Goal: Task Accomplishment & Management: Manage account settings

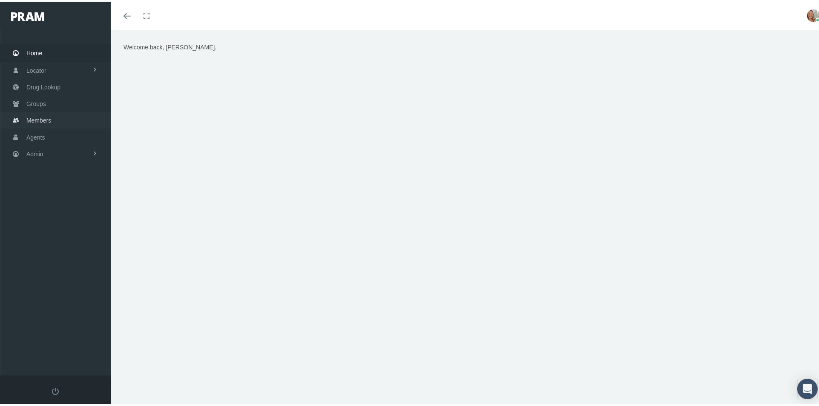
click at [54, 120] on link "Members" at bounding box center [55, 118] width 111 height 17
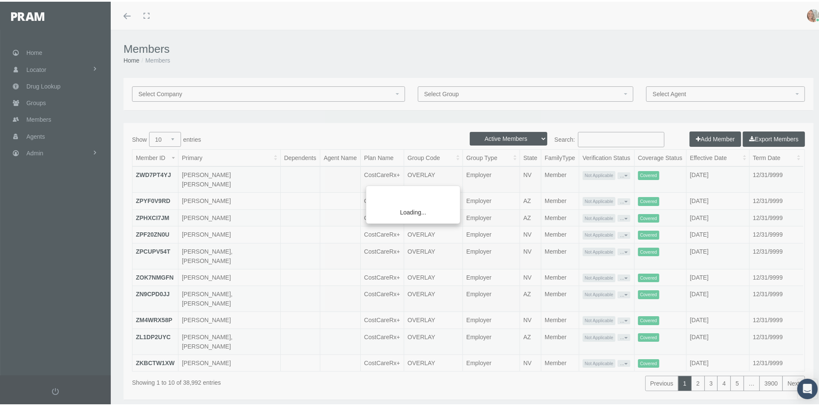
click at [597, 136] on div "Loading..." at bounding box center [409, 203] width 819 height 406
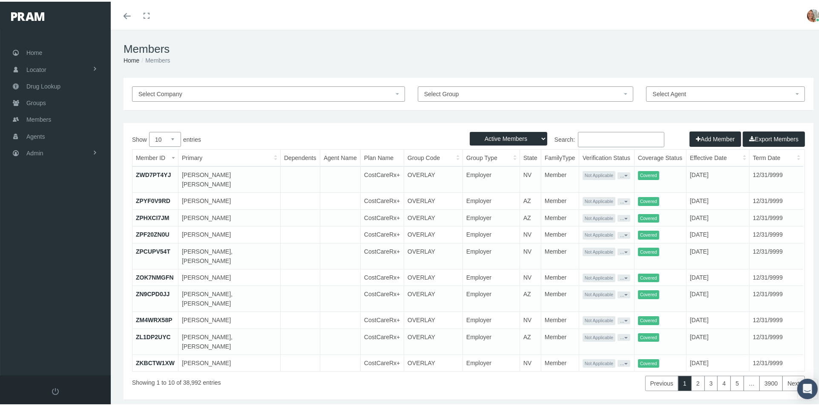
click at [592, 138] on input "Search:" at bounding box center [621, 137] width 86 height 15
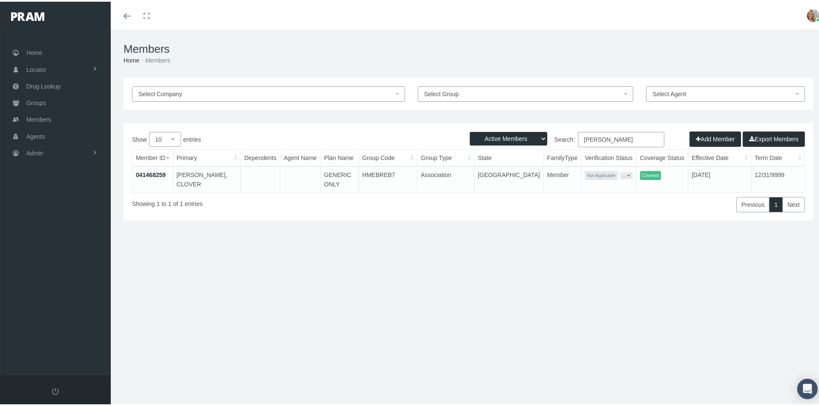
type input "clover brooks"
click at [155, 170] on link "041468259" at bounding box center [151, 173] width 30 height 7
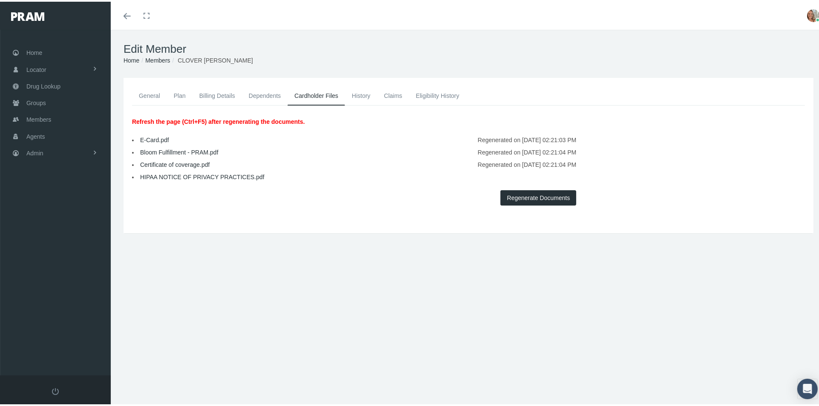
click at [155, 139] on link "E-Card.pdf" at bounding box center [154, 138] width 29 height 7
click at [149, 139] on link "E-Card.pdf" at bounding box center [154, 138] width 29 height 7
click at [708, 163] on div "Certificate of coverage.pdf Regenerated on 02/27/2024 02:21:04 PM" at bounding box center [469, 161] width 686 height 12
click at [53, 114] on link "Members" at bounding box center [55, 117] width 111 height 17
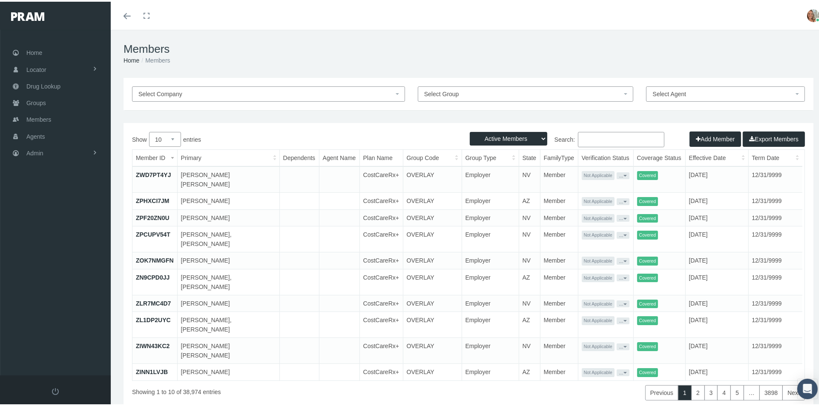
click at [587, 138] on input "Search:" at bounding box center [621, 137] width 86 height 15
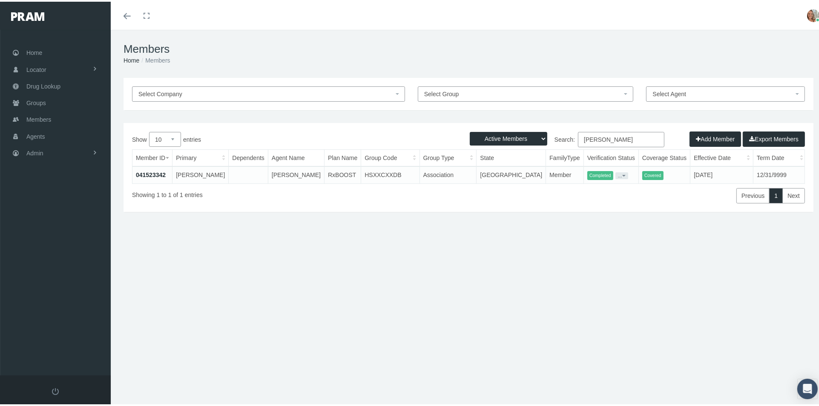
type input "kelli bridges"
click at [150, 174] on link "041523342" at bounding box center [151, 173] width 30 height 7
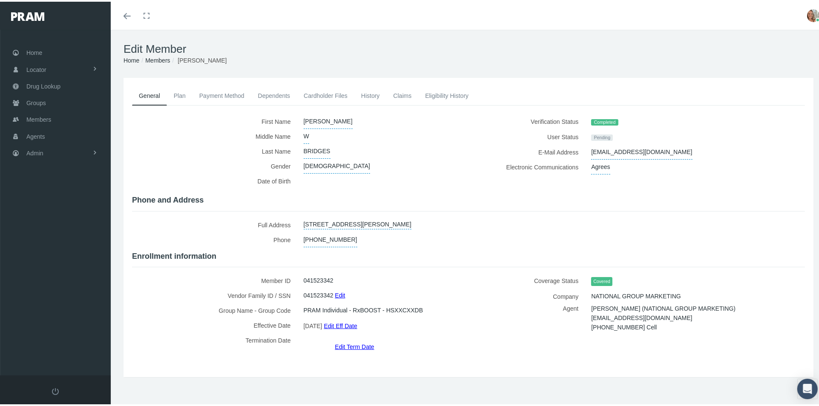
click at [330, 92] on link "Cardholder Files" at bounding box center [325, 94] width 57 height 19
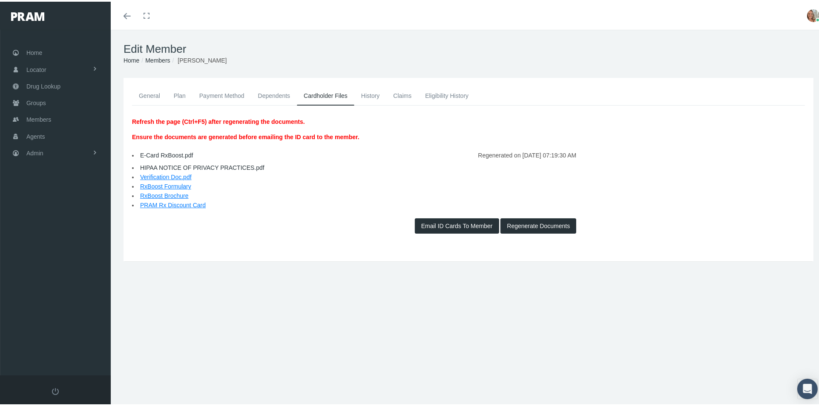
click at [367, 95] on link "History" at bounding box center [370, 94] width 32 height 19
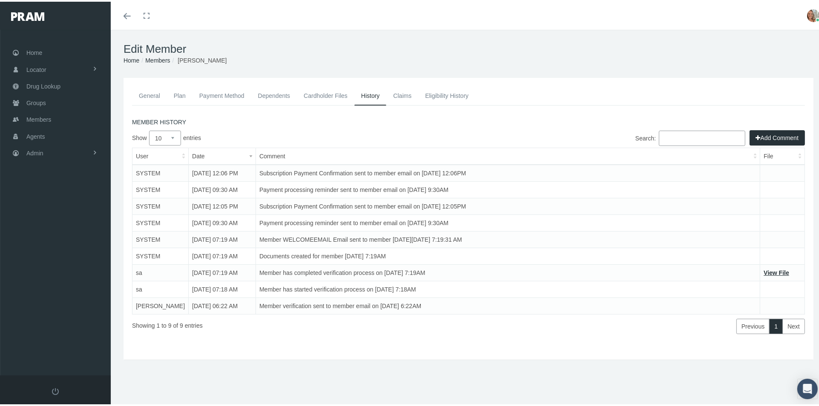
click at [157, 90] on link "General" at bounding box center [149, 94] width 35 height 19
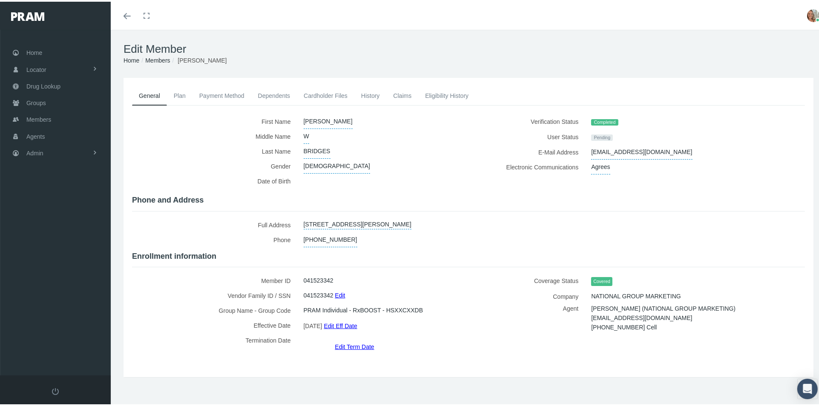
click at [399, 93] on link "Claims" at bounding box center [402, 94] width 32 height 19
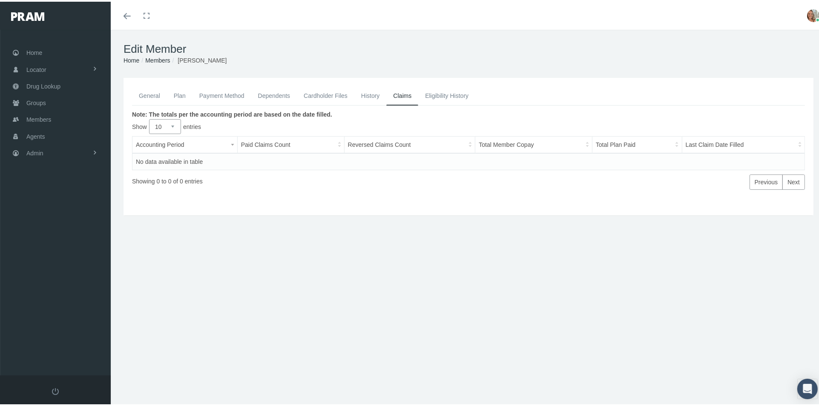
click at [364, 99] on link "History" at bounding box center [370, 94] width 32 height 19
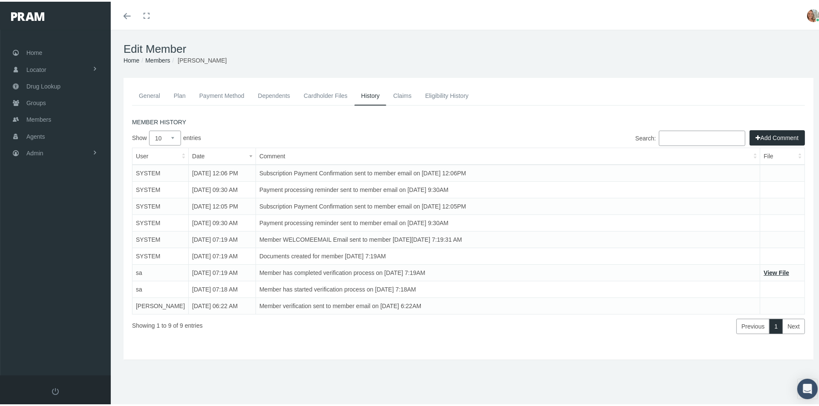
click at [218, 95] on link "Payment Method" at bounding box center [221, 94] width 59 height 19
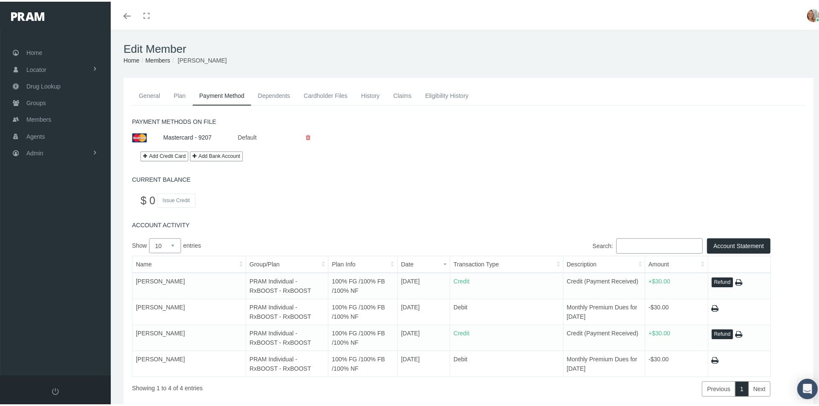
click at [151, 93] on link "General" at bounding box center [149, 94] width 35 height 19
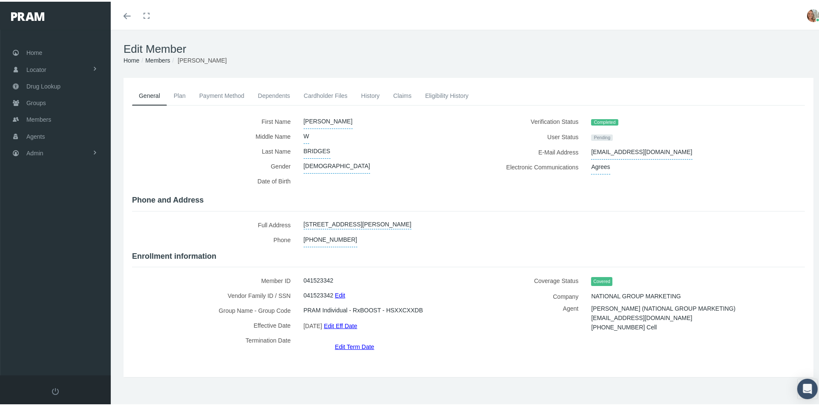
click at [227, 92] on link "Payment Method" at bounding box center [221, 94] width 59 height 19
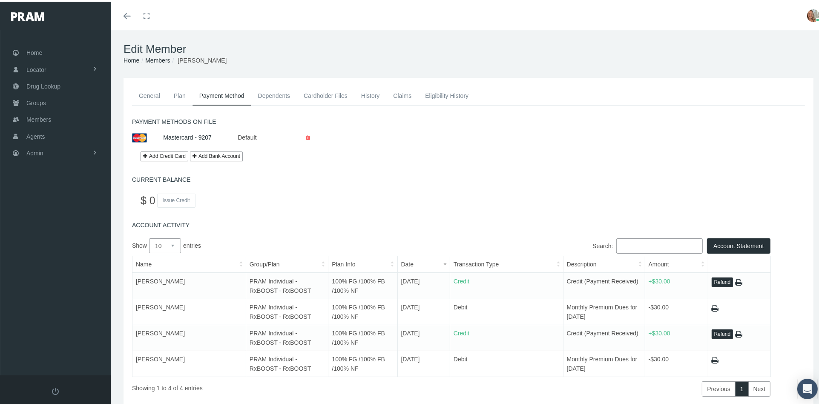
click at [152, 91] on link "General" at bounding box center [149, 94] width 35 height 19
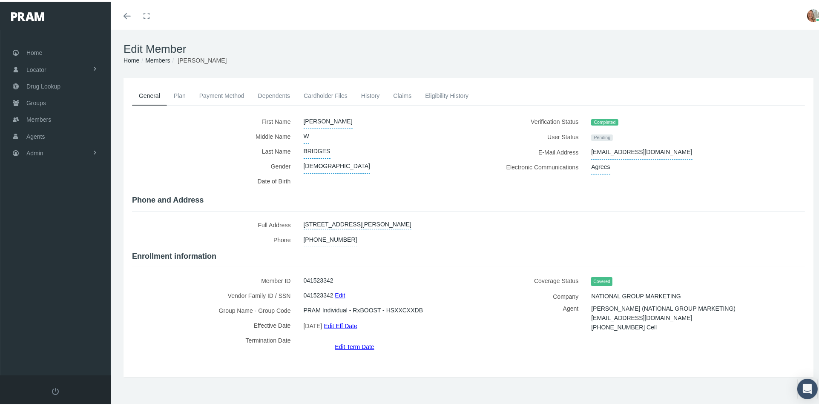
click at [356, 339] on link "Edit Term Date" at bounding box center [354, 345] width 39 height 12
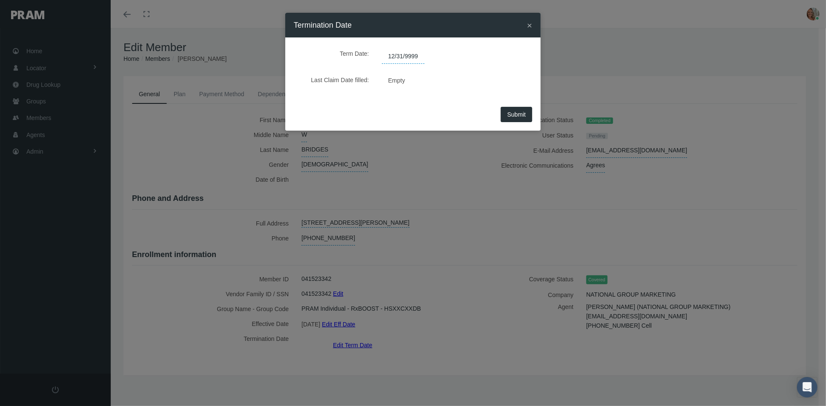
click at [419, 57] on span "12/31/9999" at bounding box center [403, 56] width 43 height 14
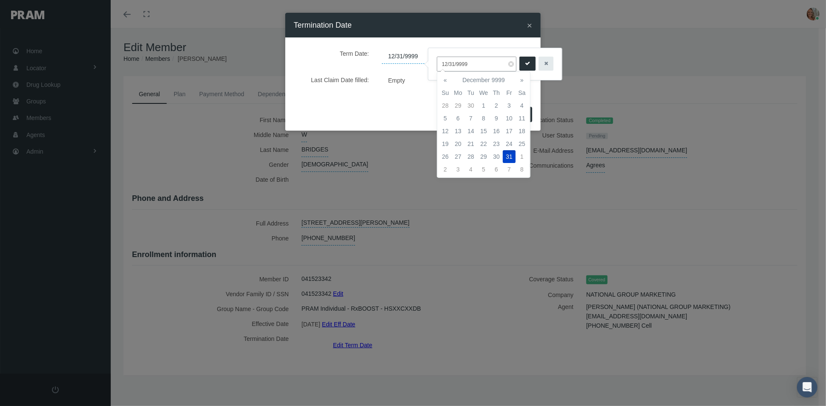
drag, startPoint x: 464, startPoint y: 65, endPoint x: 430, endPoint y: 72, distance: 34.0
click at [430, 72] on div "12/31/9999" at bounding box center [495, 64] width 134 height 32
type input "[DATE]"
click at [525, 65] on icon "submit" at bounding box center [527, 64] width 5 height 8
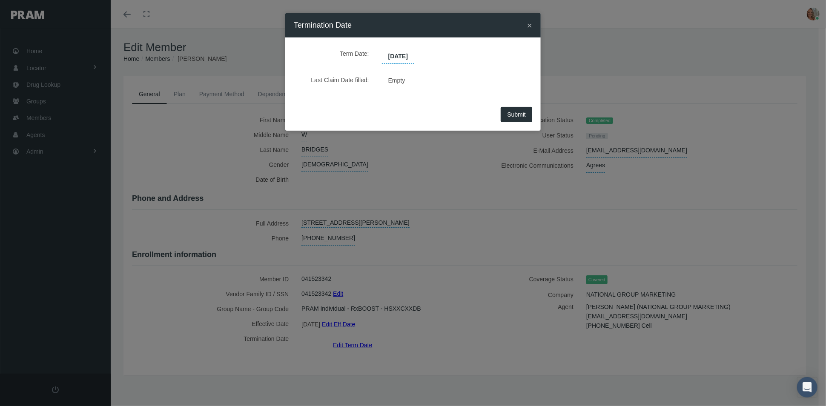
click at [521, 116] on span "Submit" at bounding box center [516, 114] width 19 height 7
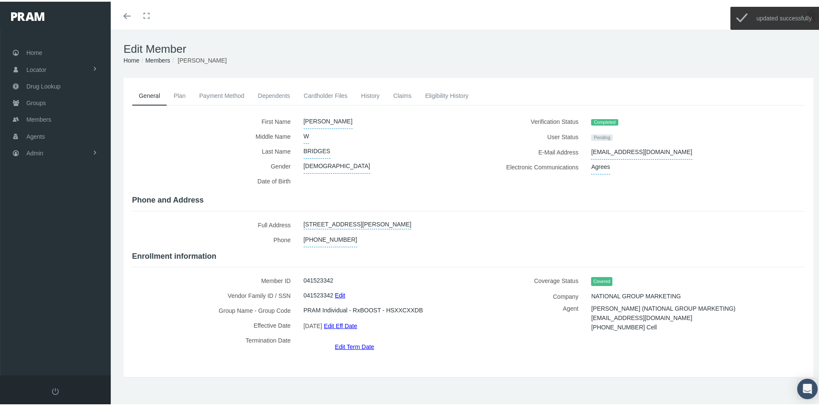
click at [371, 91] on link "History" at bounding box center [370, 94] width 32 height 19
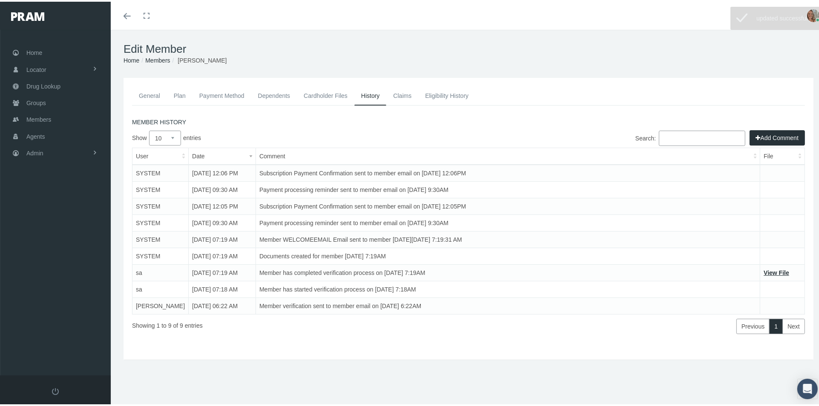
click at [772, 136] on button "Add Comment" at bounding box center [776, 136] width 55 height 15
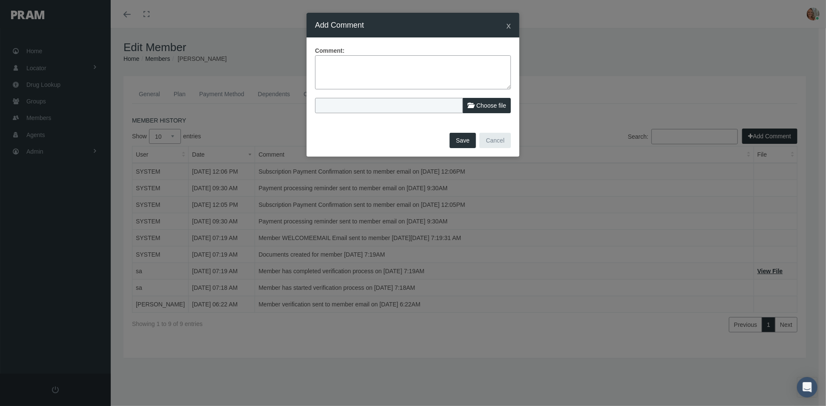
click at [380, 75] on textarea at bounding box center [413, 72] width 196 height 34
type textarea "Mbr reached out by phone to cancel membership."
click at [457, 139] on button "Save" at bounding box center [463, 140] width 26 height 15
